Goal: Task Accomplishment & Management: Manage account settings

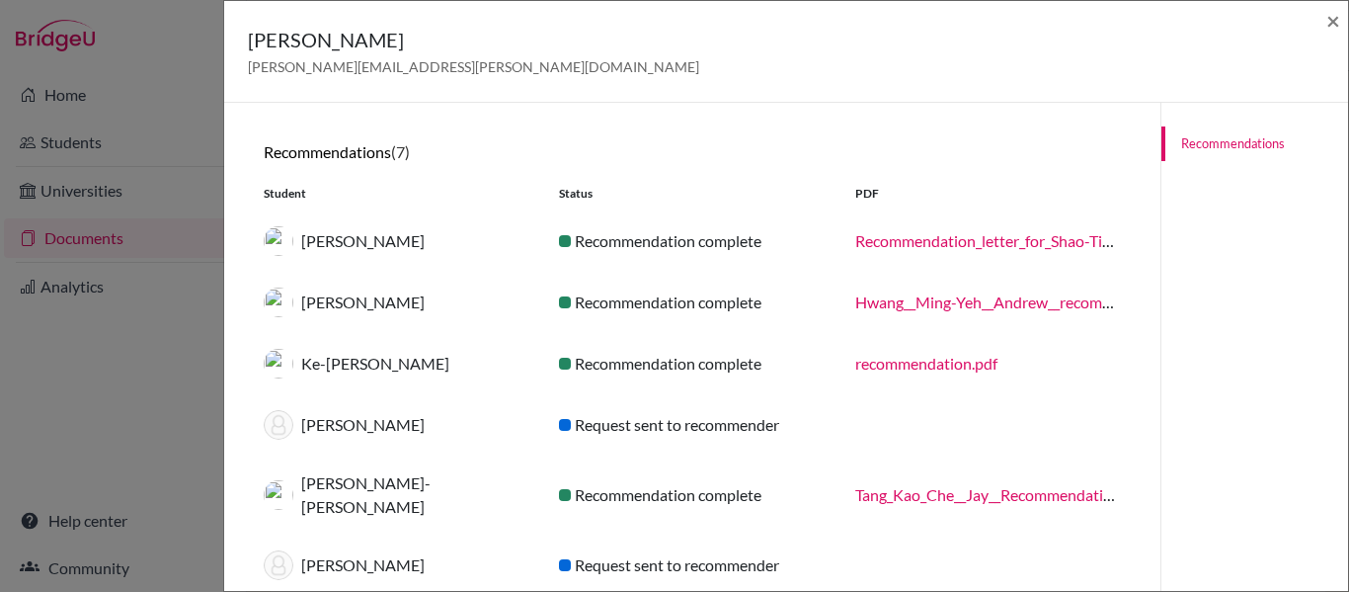
scroll to position [112, 0]
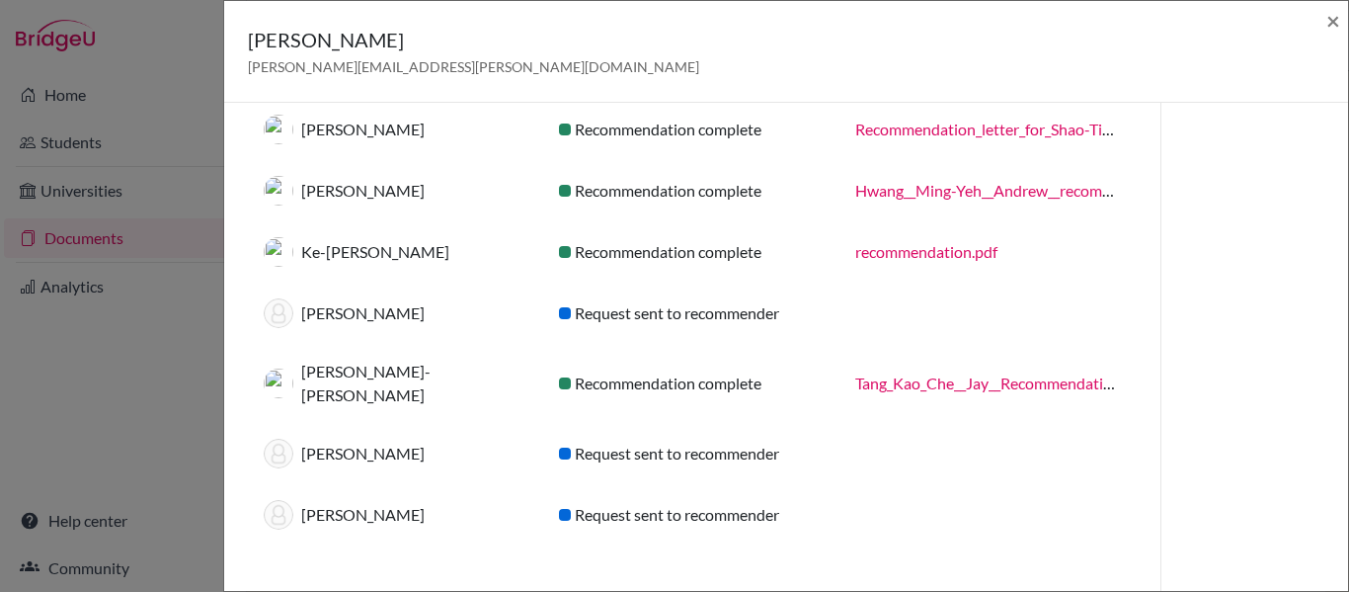
click at [95, 137] on div "Jay McDonald jay.macdonald@iis.kh.edu.tw × Recommendations (7) Student Status P…" at bounding box center [674, 296] width 1349 height 592
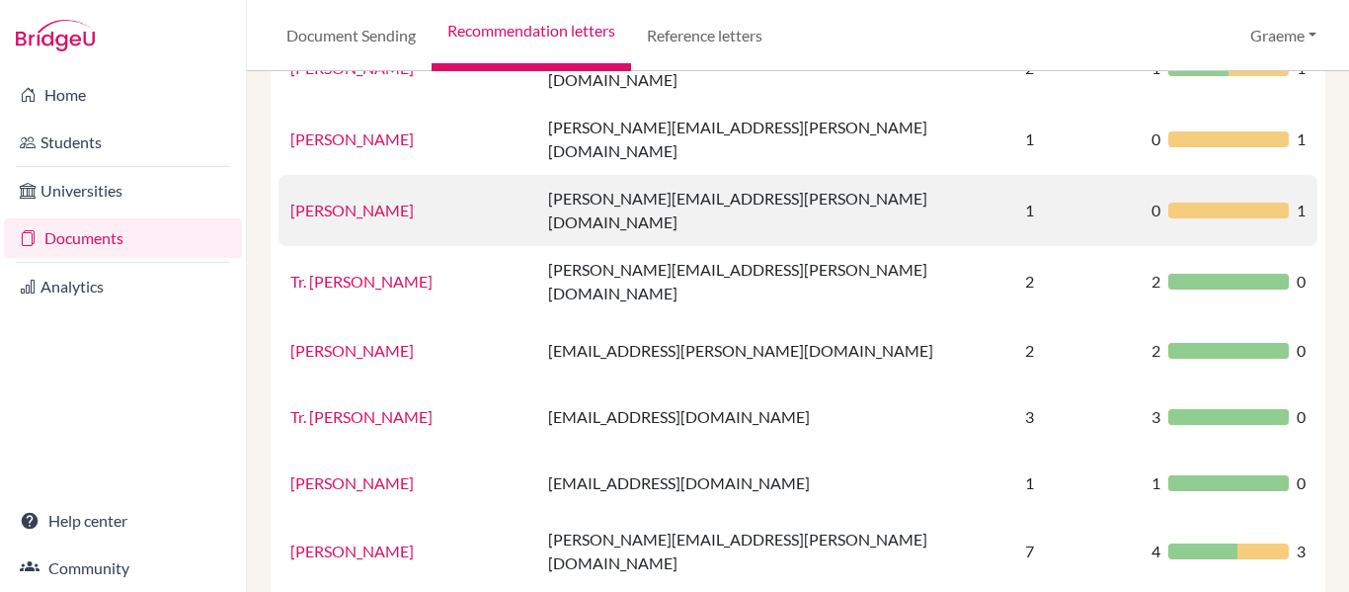
scroll to position [0, 0]
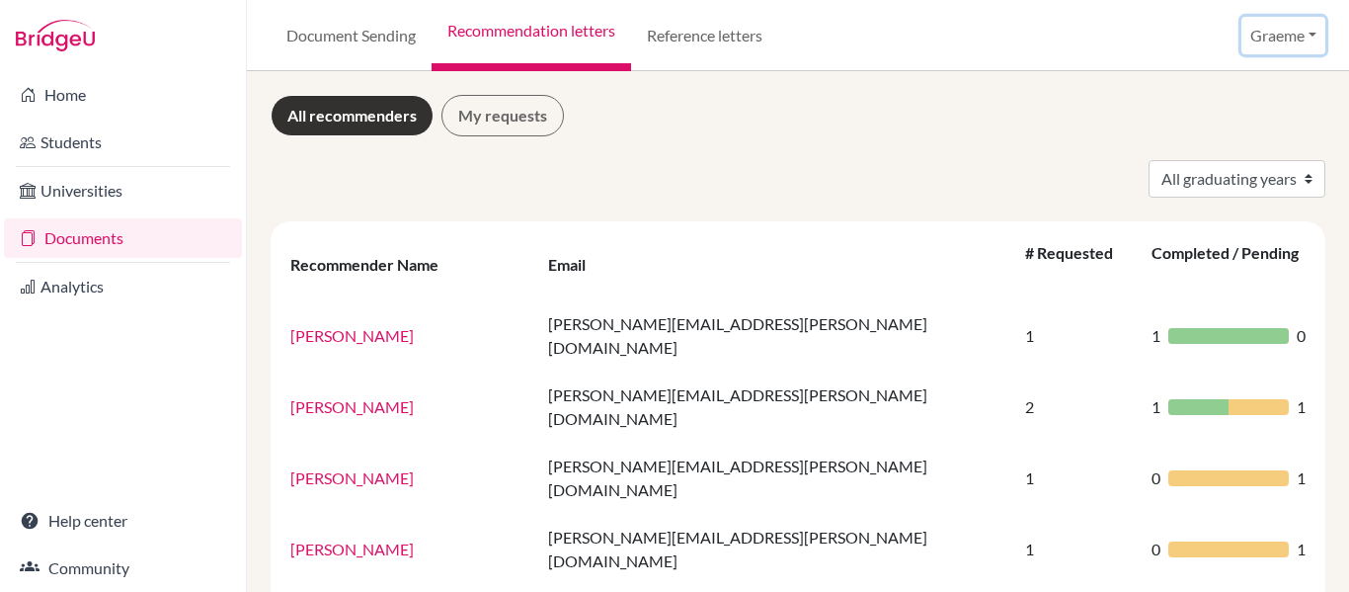
click at [1295, 35] on button "Graeme" at bounding box center [1284, 36] width 84 height 38
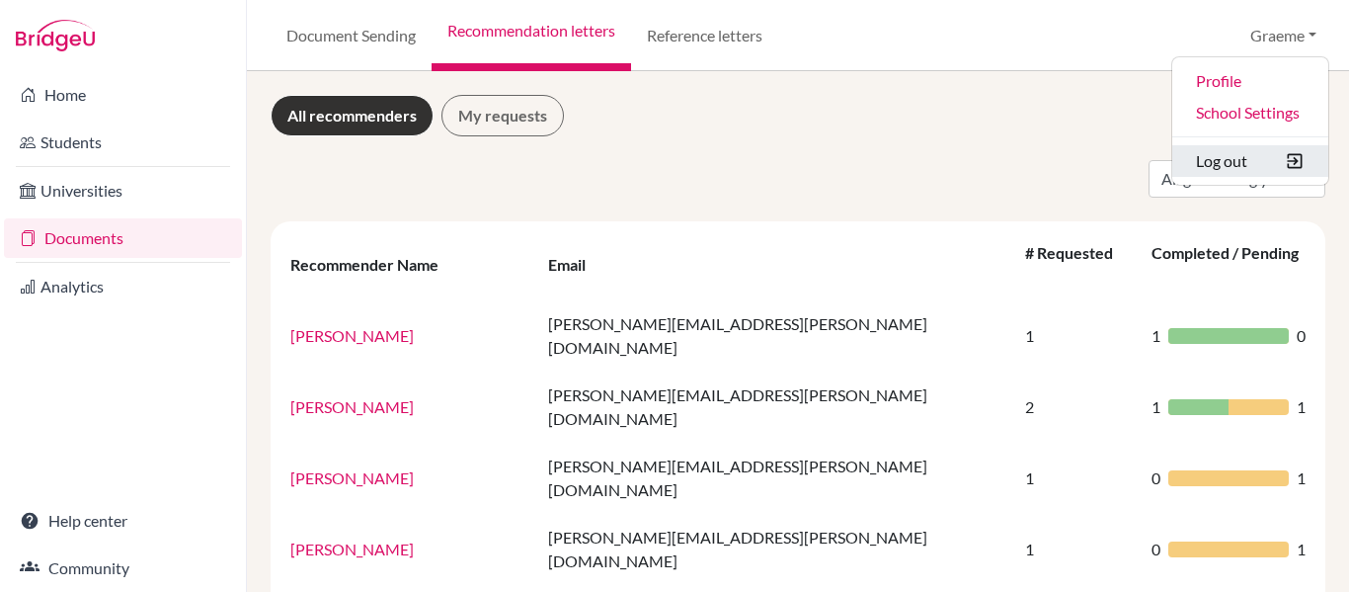
click at [1231, 165] on button "Log out" at bounding box center [1250, 161] width 156 height 32
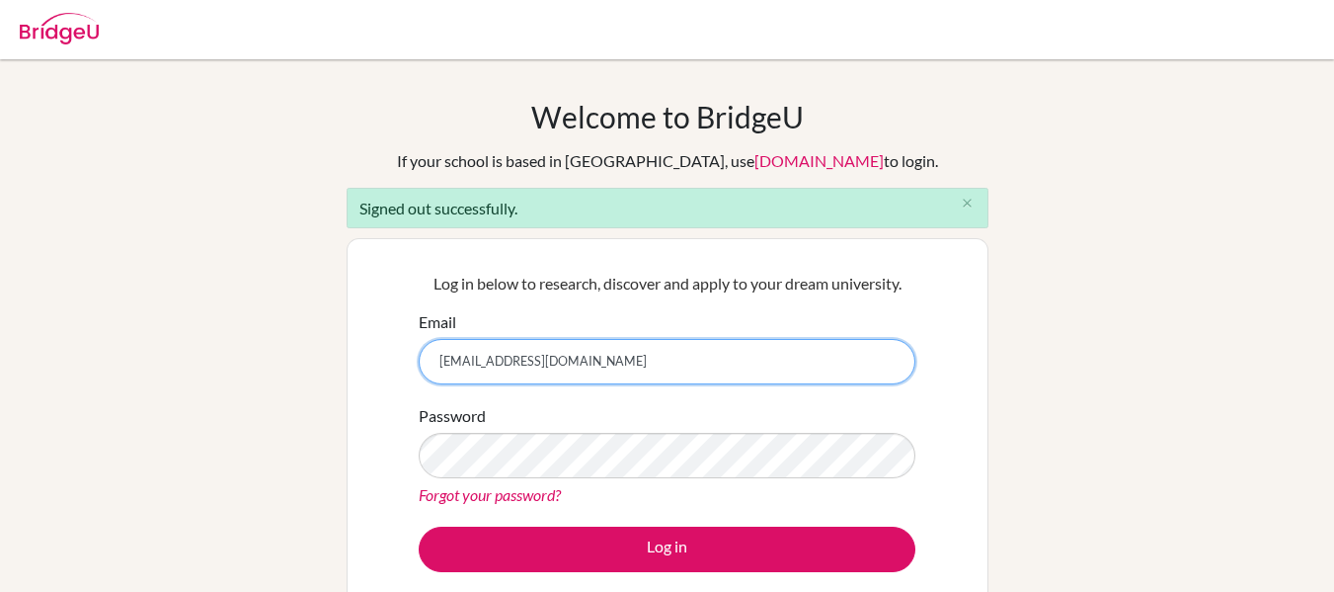
click at [552, 359] on input "[EMAIL_ADDRESS][DOMAIN_NAME]" at bounding box center [667, 361] width 497 height 45
type input "[EMAIL_ADDRESS][DOMAIN_NAME]"
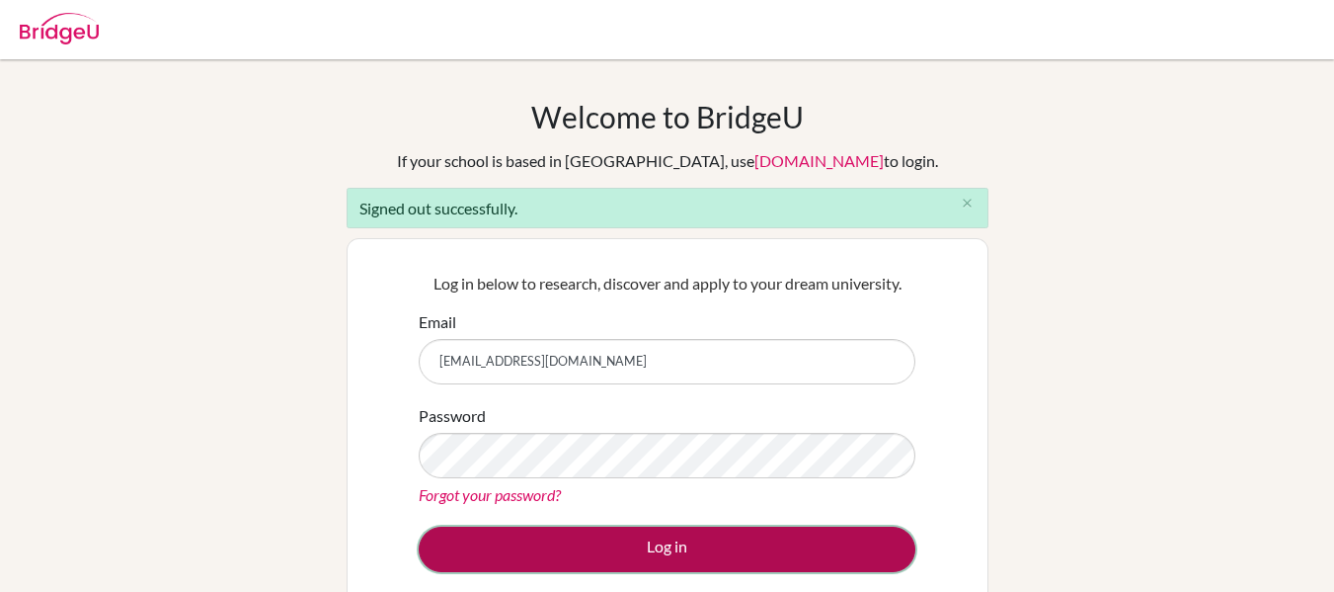
click at [585, 542] on button "Log in" at bounding box center [667, 548] width 497 height 45
